Goal: Information Seeking & Learning: Learn about a topic

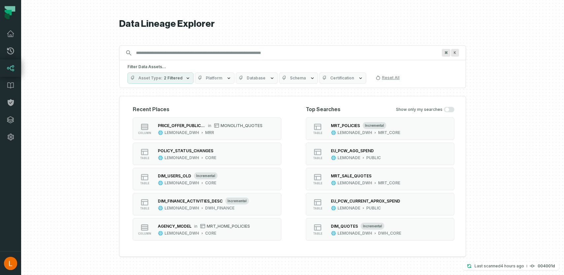
click at [298, 55] on input "Discovery Provider cmdk menu" at bounding box center [286, 53] width 309 height 11
paste input "**********"
type input "**********"
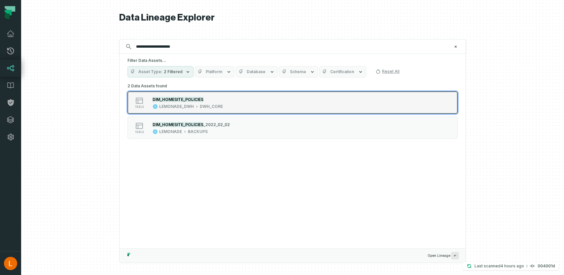
click at [217, 101] on div "DIM_HOMESITE_POLICIES" at bounding box center [188, 99] width 70 height 7
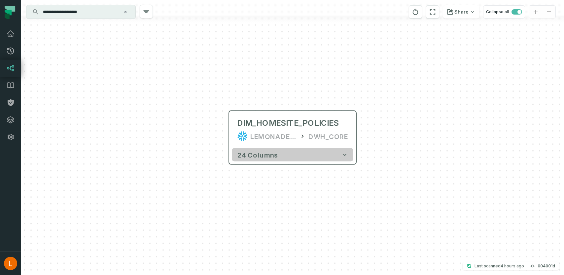
click at [343, 156] on icon "button" at bounding box center [345, 154] width 7 height 7
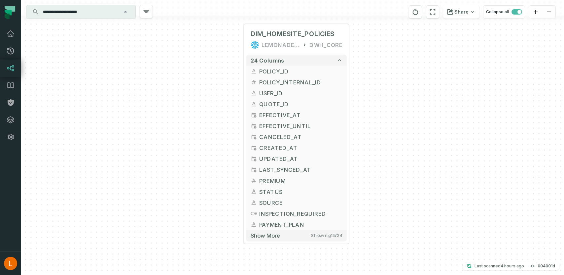
drag, startPoint x: 382, startPoint y: 190, endPoint x: 382, endPoint y: 87, distance: 102.7
click at [382, 87] on div "+ DIM_HOMESITE_POLICIES LEMONADE_DWH DWH_CORE + 24 columns + POLICY_ID + + POLI…" at bounding box center [292, 137] width 543 height 275
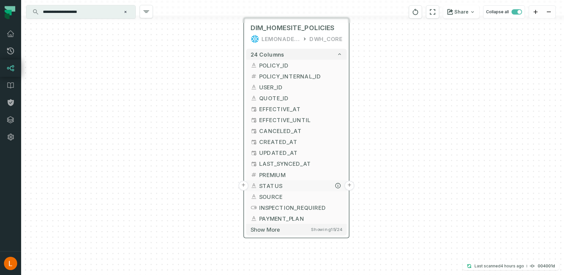
click at [349, 185] on button "+" at bounding box center [350, 185] width 10 height 10
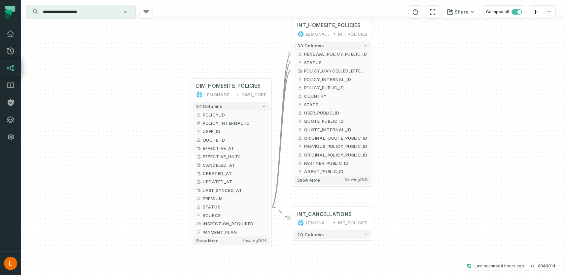
drag, startPoint x: 407, startPoint y: 204, endPoint x: 410, endPoint y: 80, distance: 123.6
click at [410, 80] on div "+ INT_HOMESITE_POLICIES LEMONADE_DWH INT_POLICIES + 33 columns + RENEWAL_POLICY…" at bounding box center [292, 137] width 543 height 275
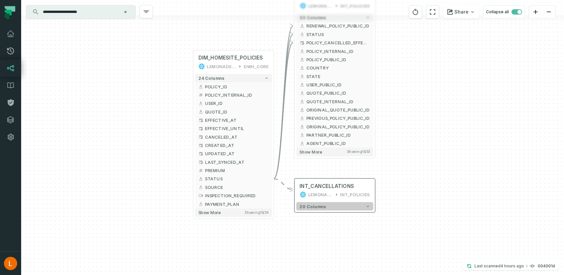
click at [367, 206] on icon "button" at bounding box center [368, 206] width 4 height 4
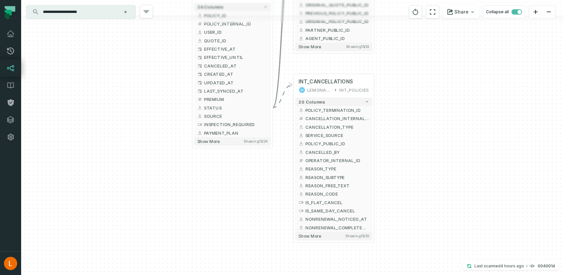
drag, startPoint x: 407, startPoint y: 218, endPoint x: 406, endPoint y: 106, distance: 112.0
click at [406, 106] on div "+ INT_HOMESITE_POLICIES LEMONADE_DWH INT_POLICIES + 33 columns + RENEWAL_POLICY…" at bounding box center [292, 137] width 543 height 275
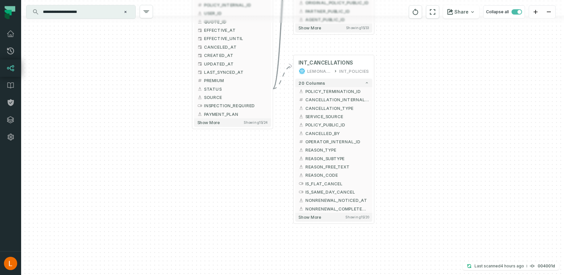
drag, startPoint x: 396, startPoint y: 158, endPoint x: 395, endPoint y: 136, distance: 22.2
click at [395, 136] on div "+ INT_HOMESITE_POLICIES LEMONADE_DWH INT_POLICIES + 33 columns + RENEWAL_POLICY…" at bounding box center [292, 137] width 543 height 275
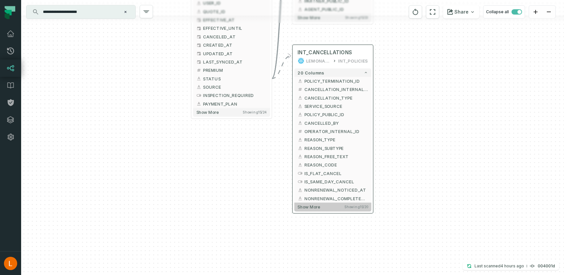
click at [314, 205] on span "Show more" at bounding box center [309, 206] width 22 height 5
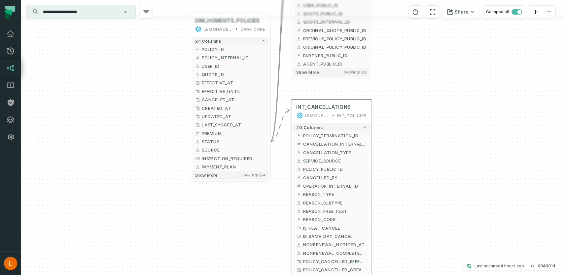
drag, startPoint x: 402, startPoint y: 83, endPoint x: 401, endPoint y: 137, distance: 53.5
click at [401, 138] on div "+ INT_HOMESITE_POLICIES LEMONADE_DWH INT_POLICIES + 33 columns + RENEWAL_POLICY…" at bounding box center [292, 137] width 543 height 275
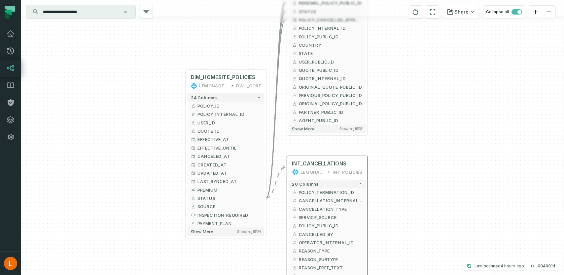
drag, startPoint x: 416, startPoint y: 71, endPoint x: 411, endPoint y: 128, distance: 56.7
click at [411, 128] on div "+ INT_HOMESITE_POLICIES LEMONADE_DWH INT_POLICIES + 33 columns + RENEWAL_POLICY…" at bounding box center [292, 137] width 543 height 275
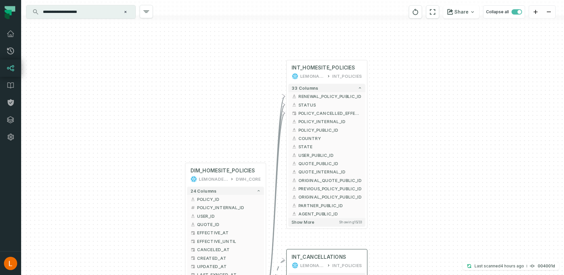
drag, startPoint x: 413, startPoint y: 71, endPoint x: 413, endPoint y: 164, distance: 92.8
click at [413, 164] on div "+ INT_HOMESITE_POLICIES LEMONADE_DWH INT_POLICIES + 33 columns + RENEWAL_POLICY…" at bounding box center [292, 137] width 543 height 275
click at [368, 104] on button "+" at bounding box center [368, 105] width 8 height 8
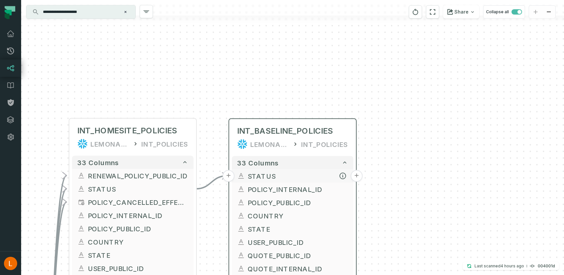
click at [356, 174] on button "+" at bounding box center [357, 176] width 12 height 12
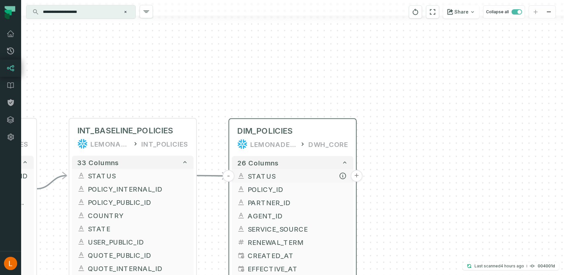
click at [356, 175] on button "+" at bounding box center [357, 176] width 12 height 12
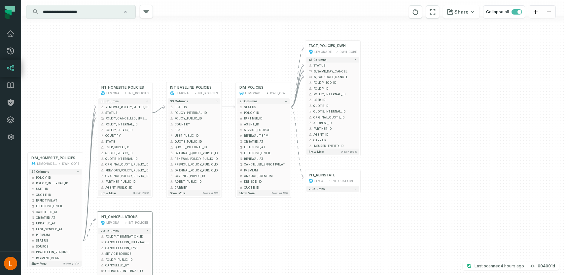
drag, startPoint x: 419, startPoint y: 211, endPoint x: 404, endPoint y: 111, distance: 101.0
click at [404, 111] on div "+ FACT_POLICIES_DWH LEMONADE_DWH DWH_CORE + 43 columns - STATUS + + IS_SAME_DAY…" at bounding box center [292, 137] width 543 height 275
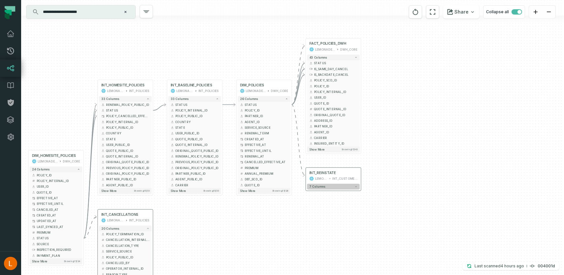
click at [355, 187] on icon "button" at bounding box center [356, 186] width 3 height 3
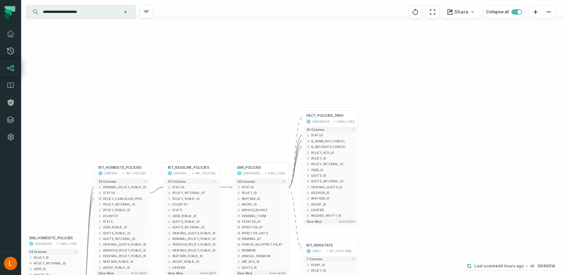
drag, startPoint x: 391, startPoint y: 144, endPoint x: 388, endPoint y: 213, distance: 69.5
click at [388, 214] on div "+ FACT_POLICIES_DWH LEMONADE_DWH DWH_CORE + 43 columns - STATUS + + IS_SAME_DAY…" at bounding box center [292, 137] width 543 height 275
click at [358, 134] on button "+" at bounding box center [357, 134] width 5 height 5
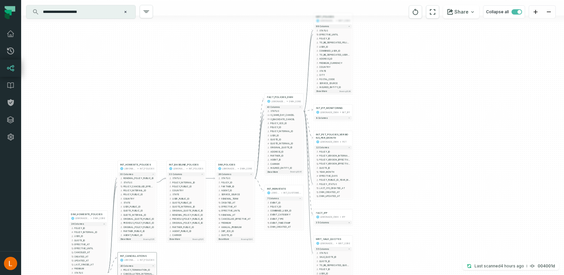
drag, startPoint x: 381, startPoint y: 236, endPoint x: 381, endPoint y: 127, distance: 108.7
click at [381, 127] on div "+ MRT_POLICIES LEMONADE_DWH MRT_CORE + 99 columns - STATUS + + EFFECTIVE_UNTIL …" at bounding box center [292, 137] width 543 height 275
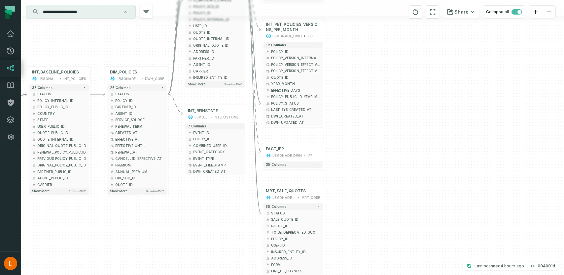
drag, startPoint x: 369, startPoint y: 206, endPoint x: 370, endPoint y: 101, distance: 105.4
click at [370, 101] on div "+ MRT_POLICIES LEMONADE_DWH MRT_CORE + 99 columns - STATUS + + EFFECTIVE_UNTIL …" at bounding box center [292, 137] width 543 height 275
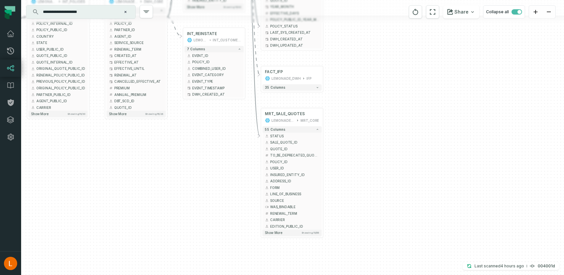
drag, startPoint x: 374, startPoint y: 193, endPoint x: 373, endPoint y: 115, distance: 78.3
click at [373, 115] on div "+ MRT_POLICIES LEMONADE_DWH MRT_CORE + 99 columns - STATUS + + EFFECTIVE_UNTIL …" at bounding box center [292, 137] width 543 height 275
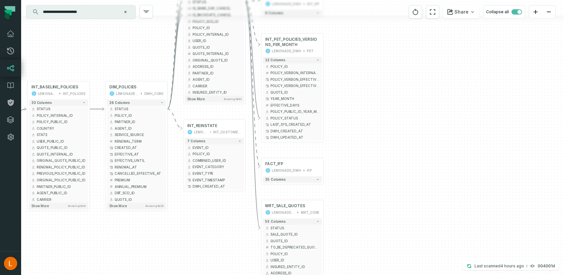
drag, startPoint x: 369, startPoint y: 49, endPoint x: 369, endPoint y: 150, distance: 100.8
click at [369, 150] on div "+ MRT_POLICIES LEMONADE_DWH MRT_CORE + 99 columns - STATUS + + EFFECTIVE_UNTIL …" at bounding box center [292, 137] width 543 height 275
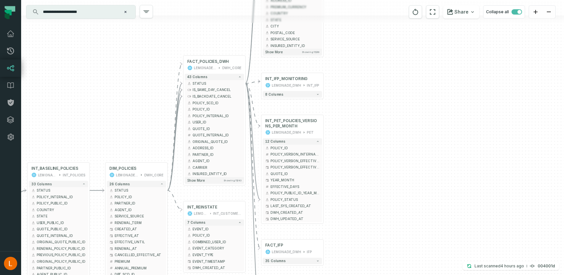
drag, startPoint x: 381, startPoint y: 85, endPoint x: 379, endPoint y: 181, distance: 96.2
click at [379, 180] on div "+ MRT_POLICIES LEMONADE_DWH MRT_CORE + 99 columns - STATUS + + EFFECTIVE_UNTIL …" at bounding box center [292, 137] width 543 height 275
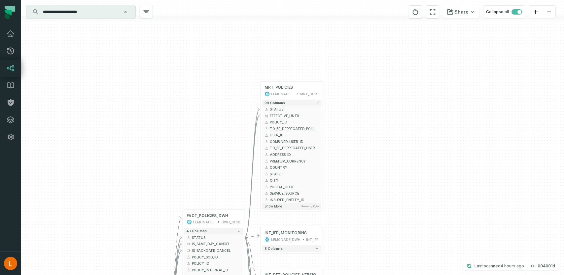
drag, startPoint x: 369, startPoint y: 79, endPoint x: 370, endPoint y: 201, distance: 121.9
click at [370, 201] on div "+ MRT_POLICIES LEMONADE_DWH MRT_CORE + 99 columns - STATUS + + EFFECTIVE_UNTIL …" at bounding box center [292, 137] width 543 height 275
click at [278, 205] on span "Show more" at bounding box center [274, 206] width 18 height 4
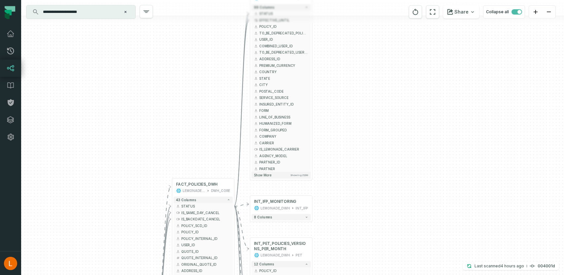
drag, startPoint x: 345, startPoint y: 212, endPoint x: 334, endPoint y: 117, distance: 96.4
click at [334, 117] on div "+ MRT_POLICIES LEMONADE_DWH MRT_CORE + 99 columns - STATUS + + EFFECTIVE_UNTIL …" at bounding box center [292, 137] width 543 height 275
click at [265, 177] on button "Show more Showing 25 / 99" at bounding box center [280, 175] width 59 height 7
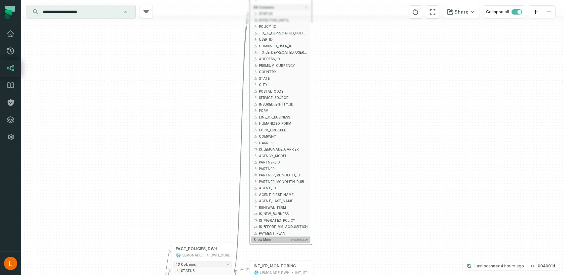
click at [263, 241] on span "Show more" at bounding box center [263, 240] width 18 height 4
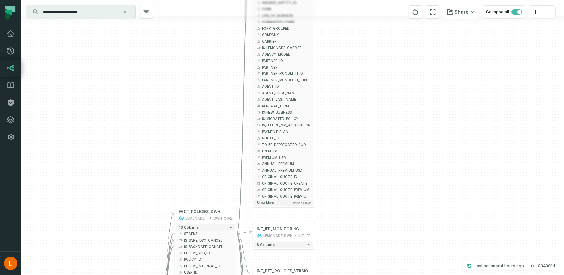
drag, startPoint x: 335, startPoint y: 249, endPoint x: 338, endPoint y: 147, distance: 101.8
click at [338, 147] on div "+ MRT_POLICIES LEMONADE_DWH MRT_CORE + 99 columns - STATUS + + EFFECTIVE_UNTIL …" at bounding box center [292, 137] width 543 height 275
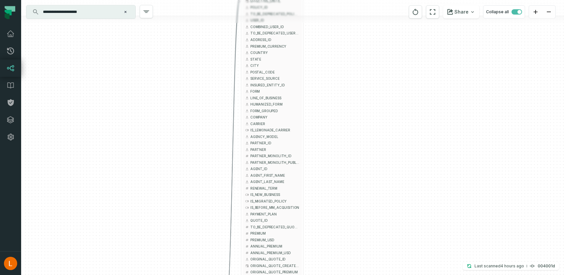
drag, startPoint x: 340, startPoint y: 117, endPoint x: 328, endPoint y: 199, distance: 82.5
click at [328, 200] on div "+ MRT_POLICIES LEMONADE_DWH MRT_CORE + 99 columns - STATUS + + EFFECTIVE_UNTIL …" at bounding box center [292, 137] width 543 height 275
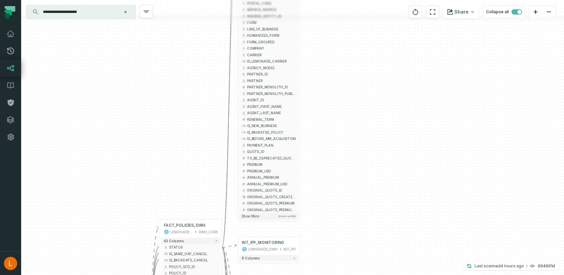
drag, startPoint x: 326, startPoint y: 244, endPoint x: 322, endPoint y: 175, distance: 69.5
click at [322, 175] on div "+ MRT_POLICIES LEMONADE_DWH MRT_CORE + 99 columns - STATUS + + EFFECTIVE_UNTIL …" at bounding box center [292, 137] width 543 height 275
click at [254, 216] on span "Show more" at bounding box center [250, 215] width 18 height 4
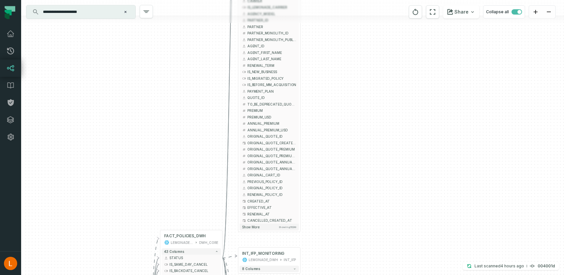
drag, startPoint x: 319, startPoint y: 245, endPoint x: 319, endPoint y: 167, distance: 78.6
click at [319, 167] on div "+ MRT_POLICIES LEMONADE_DWH MRT_CORE + 99 columns - STATUS + + EFFECTIVE_UNTIL …" at bounding box center [292, 137] width 543 height 275
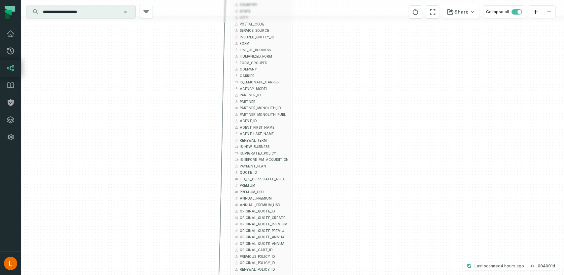
drag, startPoint x: 320, startPoint y: 90, endPoint x: 313, endPoint y: 190, distance: 100.7
click at [313, 190] on div "+ MRT_POLICIES LEMONADE_DWH MRT_CORE + 99 columns - STATUS + + EFFECTIVE_UNTIL …" at bounding box center [292, 137] width 543 height 275
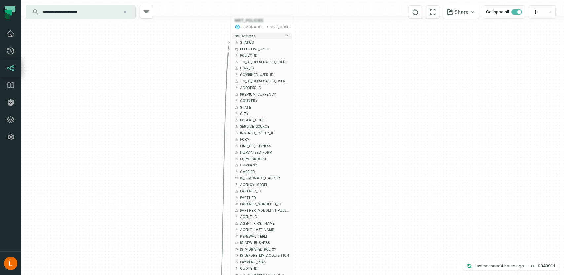
drag, startPoint x: 321, startPoint y: 88, endPoint x: 321, endPoint y: 184, distance: 95.8
click at [321, 184] on div "+ MRT_POLICIES LEMONADE_DWH MRT_CORE + 99 columns - STATUS + + EFFECTIVE_UNTIL …" at bounding box center [292, 137] width 543 height 275
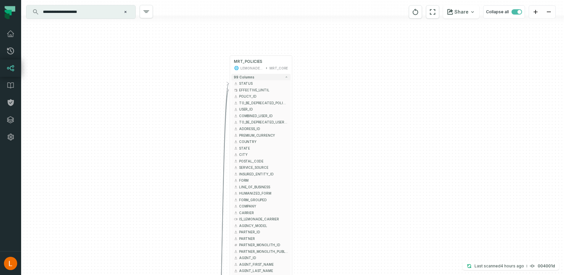
drag, startPoint x: 325, startPoint y: 107, endPoint x: 322, endPoint y: 145, distance: 38.4
click at [323, 146] on div "+ MRT_POLICIES LEMONADE_DWH MRT_CORE + 99 columns - STATUS + + EFFECTIVE_UNTIL …" at bounding box center [292, 137] width 543 height 275
